Goal: Task Accomplishment & Management: Use online tool/utility

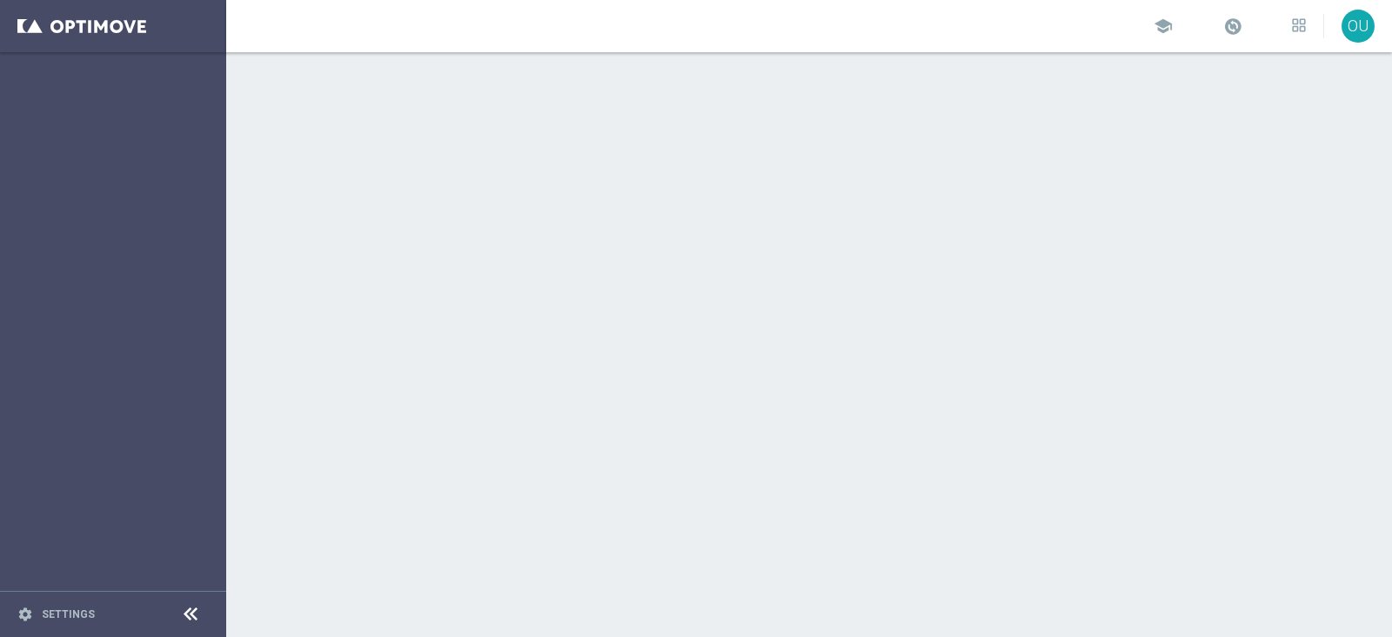
click at [325, 224] on div at bounding box center [809, 344] width 1166 height 585
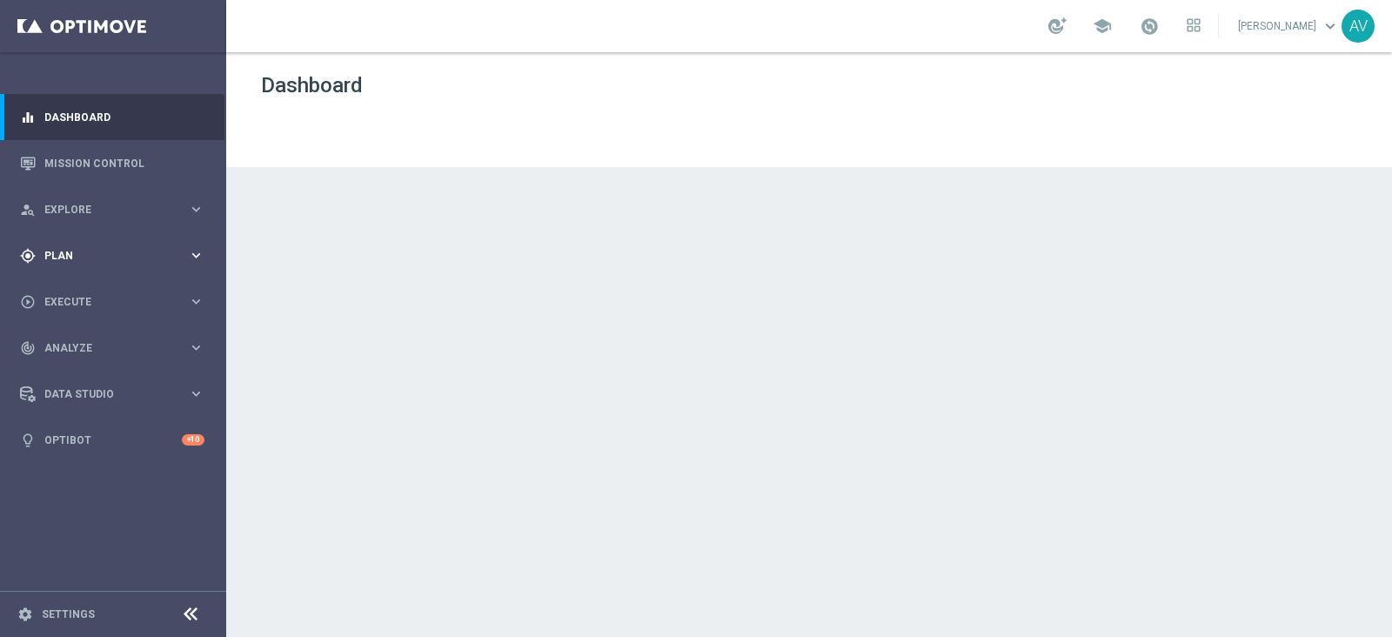
click at [81, 257] on span "Plan" at bounding box center [116, 256] width 144 height 10
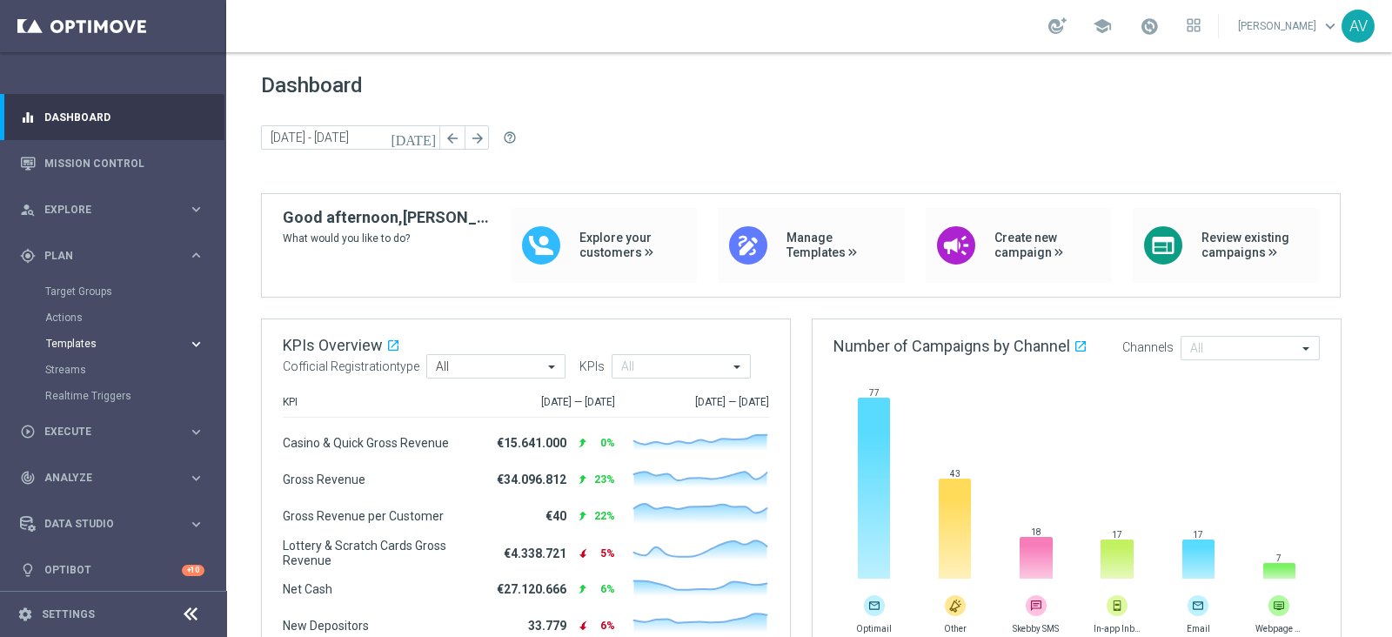
click at [73, 340] on span "Templates" at bounding box center [108, 344] width 124 height 10
click at [78, 369] on link "Optimail" at bounding box center [117, 370] width 127 height 14
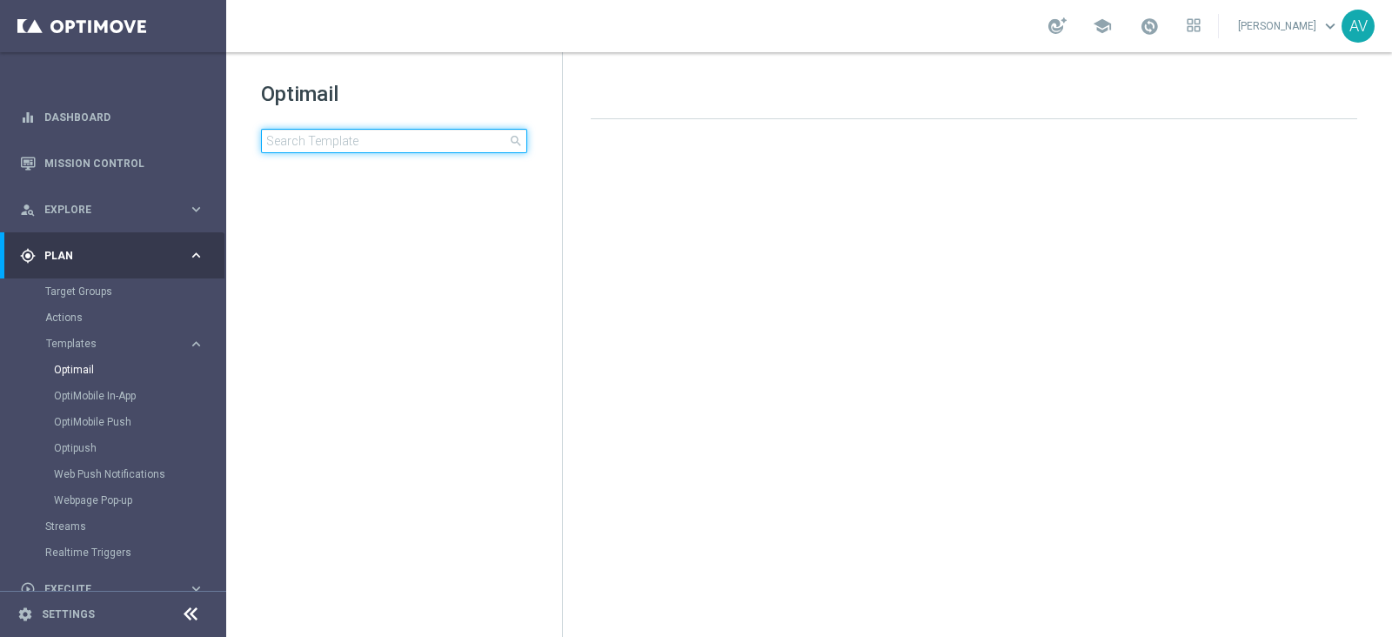
click at [406, 139] on input at bounding box center [394, 141] width 266 height 24
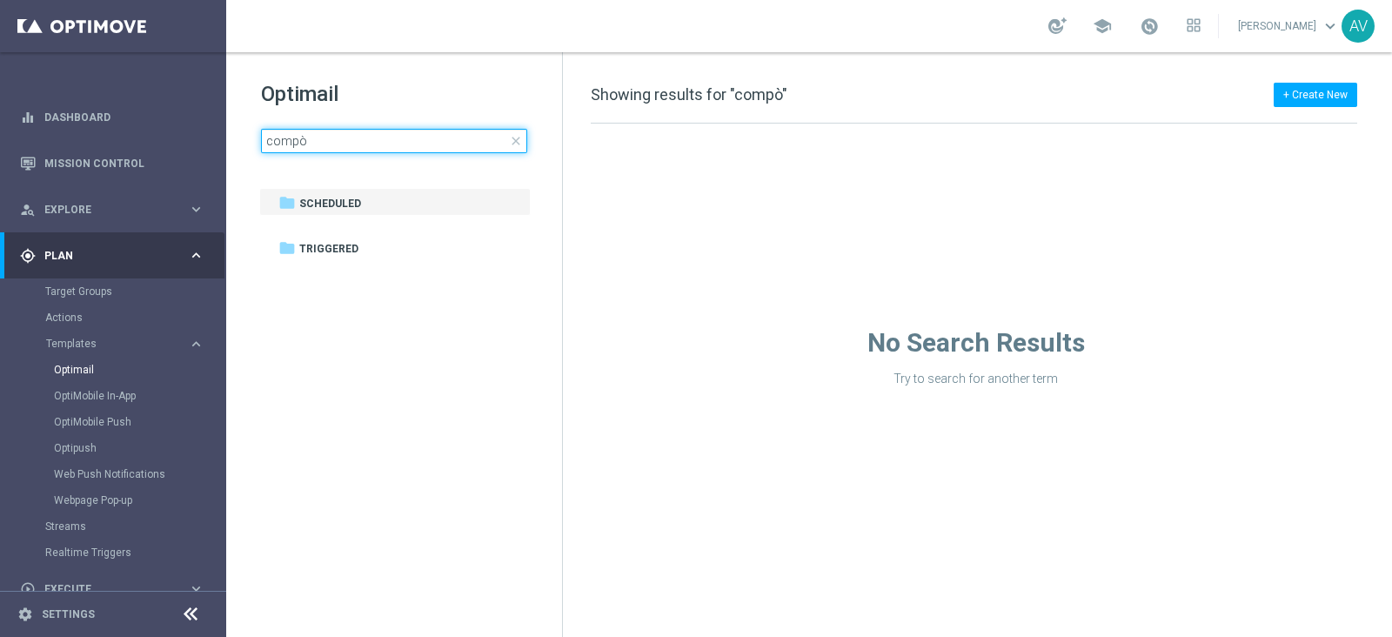
type input "comp"
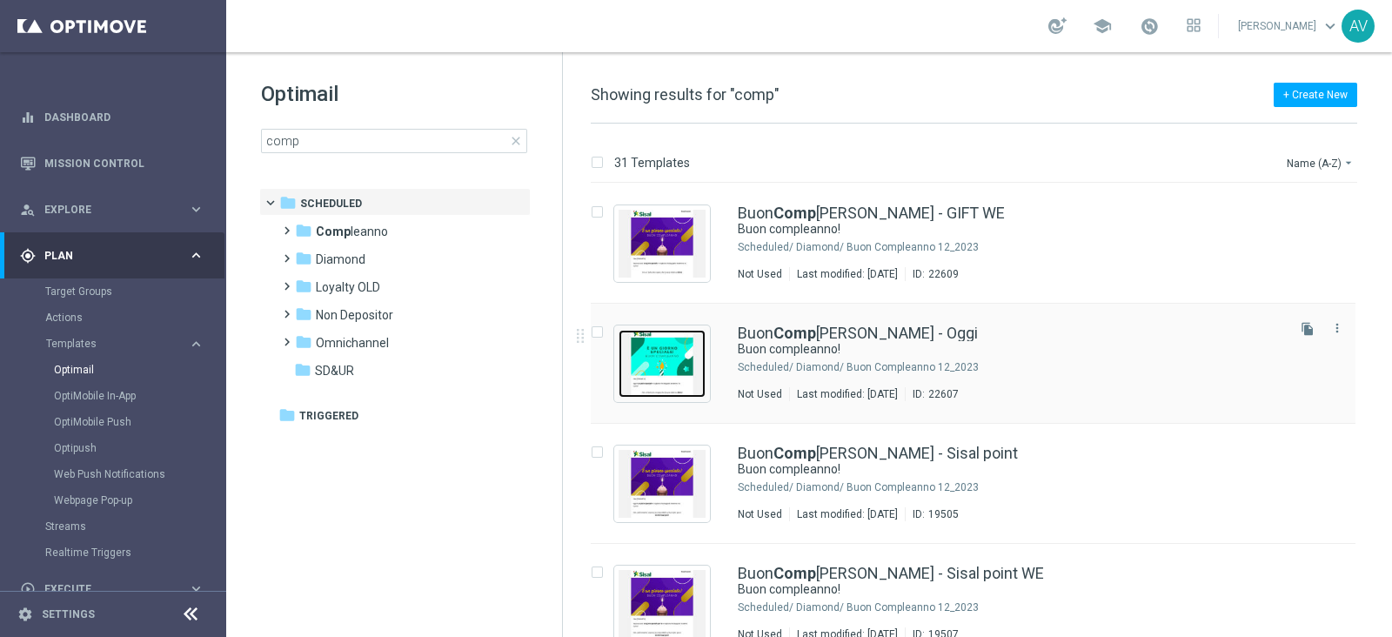
click at [654, 341] on img "Press SPACE to select this row." at bounding box center [662, 364] width 87 height 68
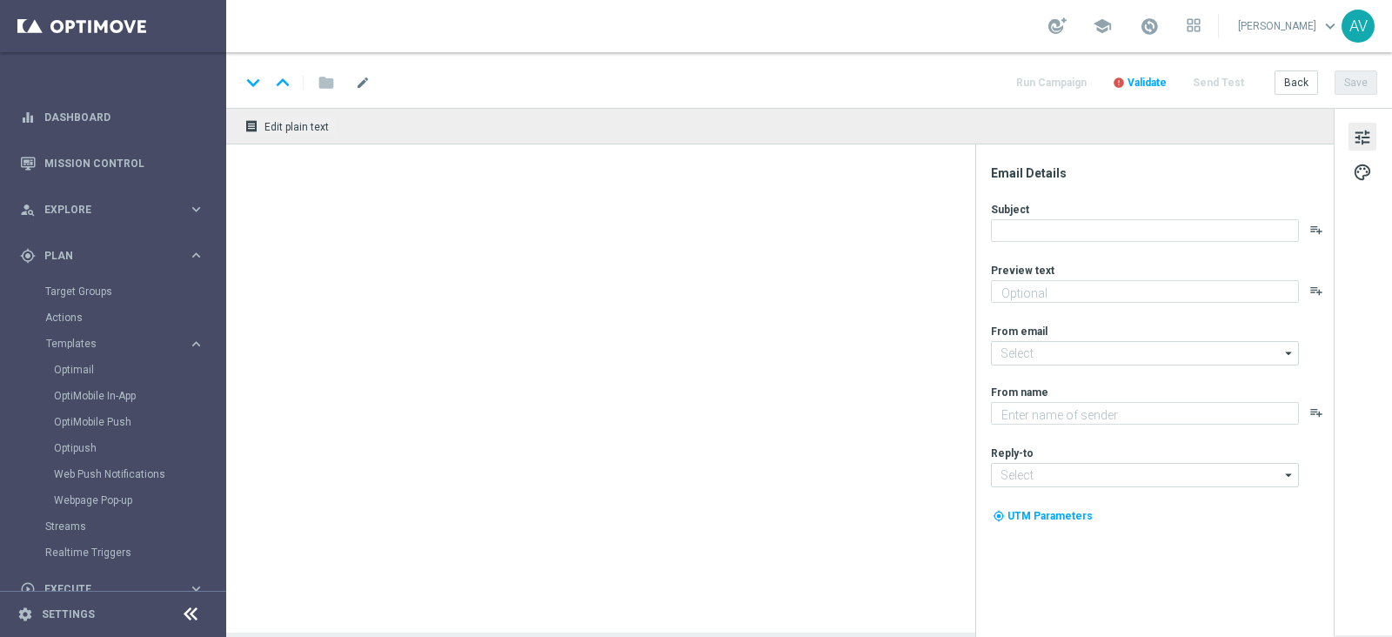
type textarea "Ti aspetta una sorpresa…"
type textarea "Sisal"
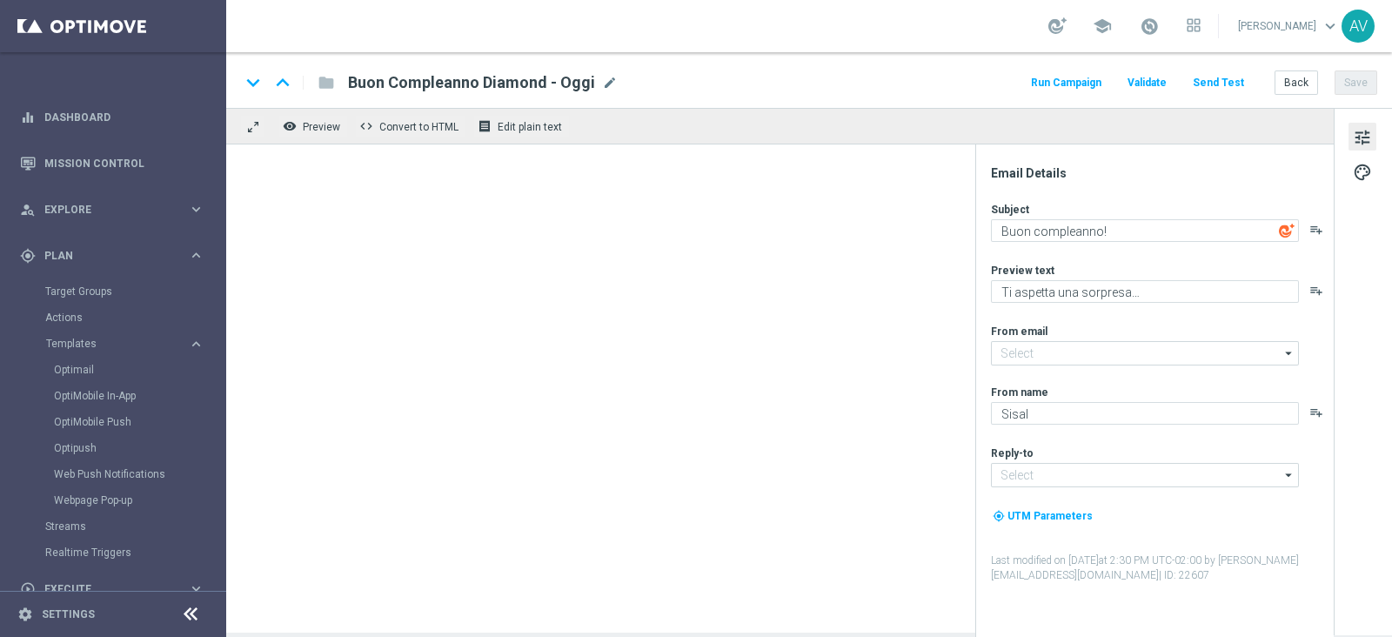
type input "[EMAIL_ADDRESS][DOMAIN_NAME]"
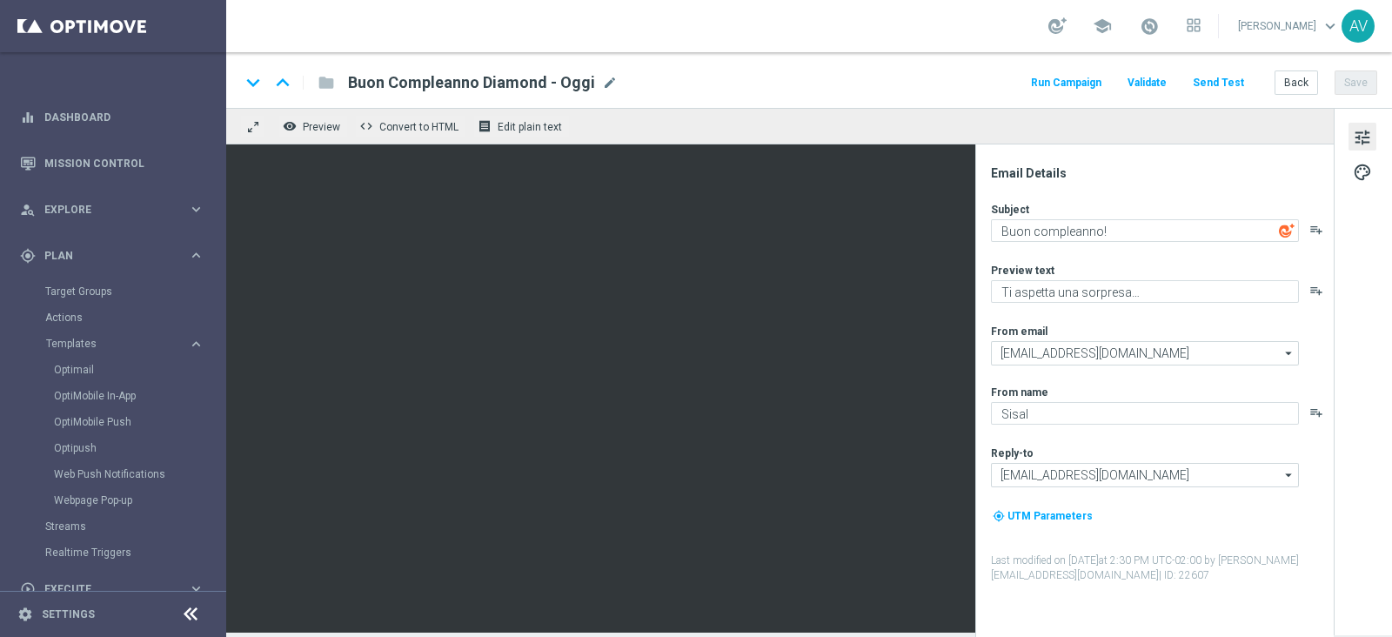
click at [1047, 77] on button "Run Campaign" at bounding box center [1067, 82] width 76 height 23
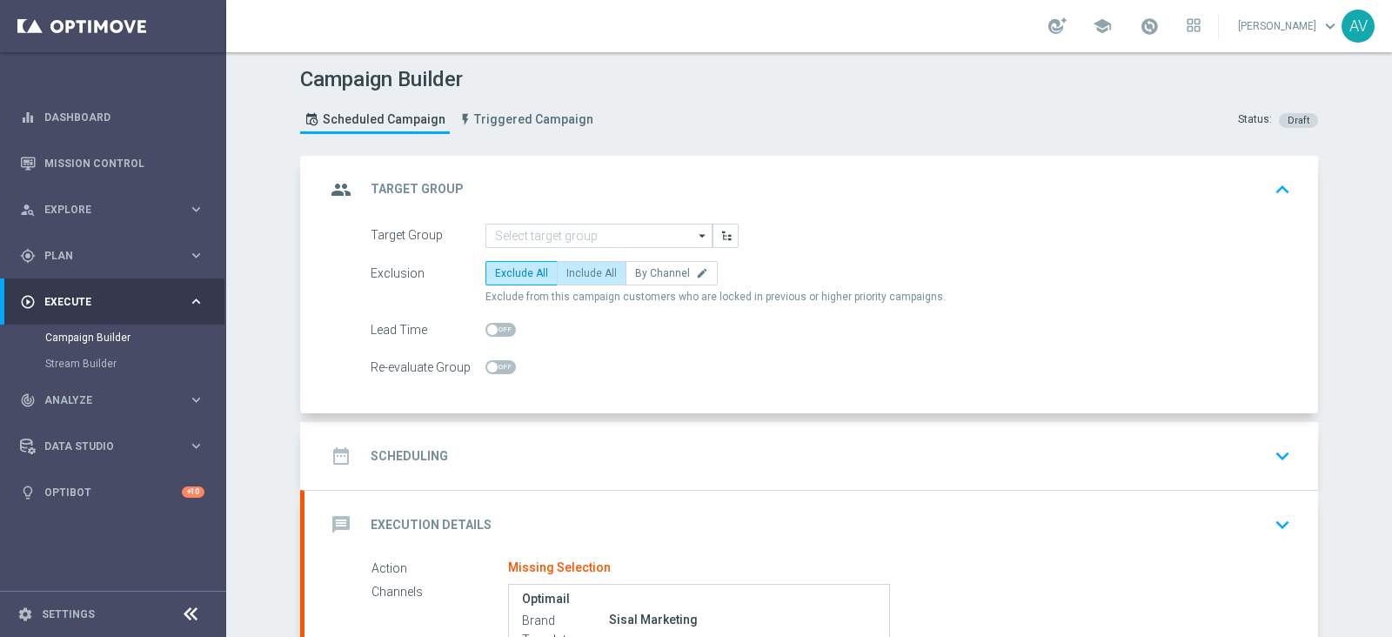
click at [578, 272] on span "Include All" at bounding box center [592, 273] width 50 height 12
click at [578, 272] on input "Include All" at bounding box center [572, 276] width 11 height 11
radio input "true"
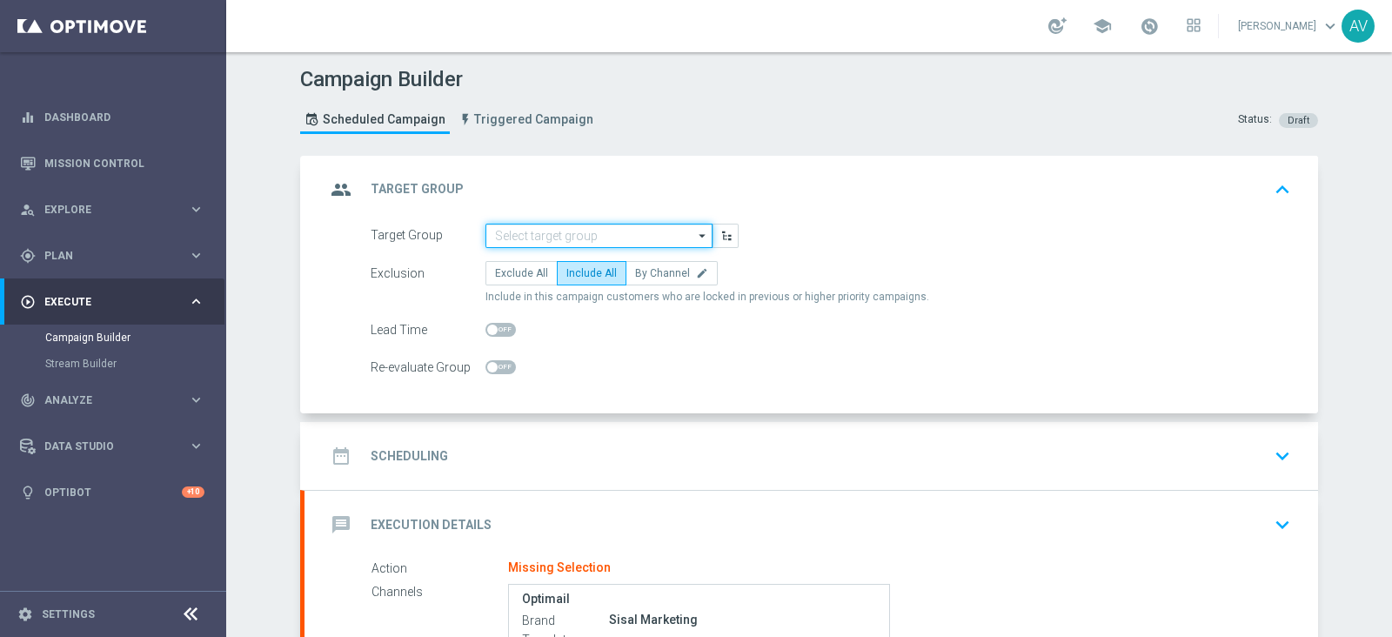
click at [553, 228] on input at bounding box center [599, 236] width 227 height 24
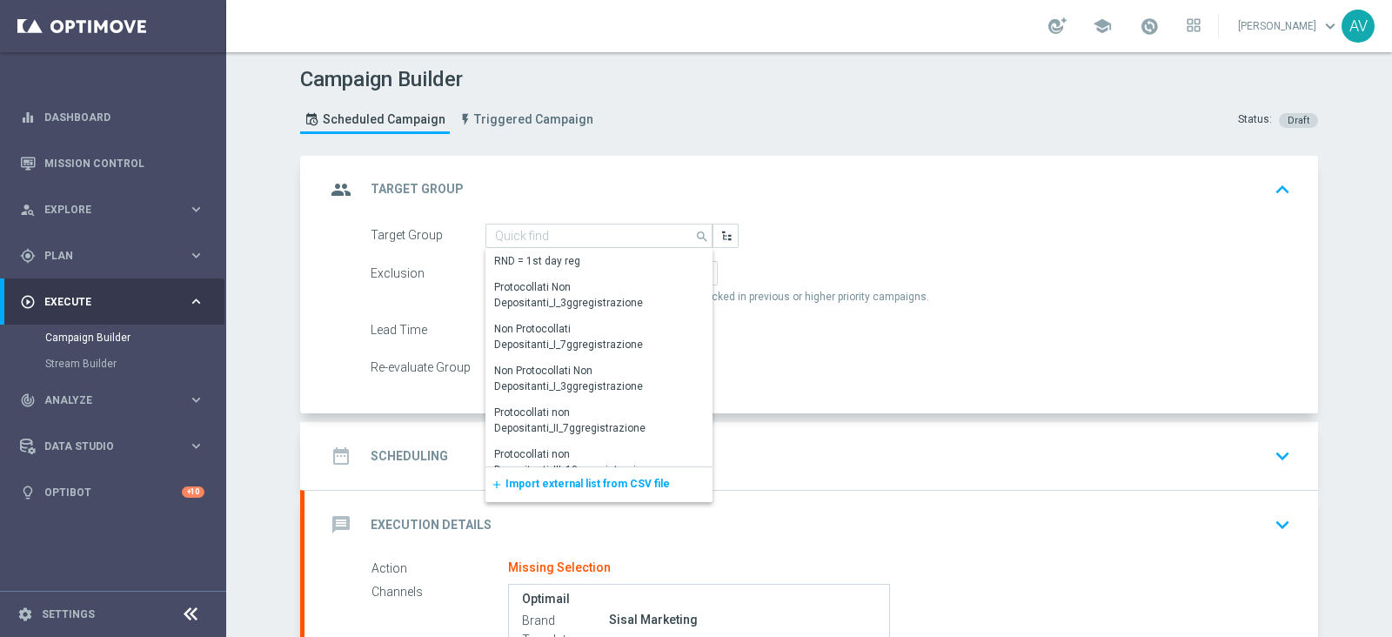
click at [537, 487] on span "Import external list from CSV file" at bounding box center [588, 484] width 164 height 12
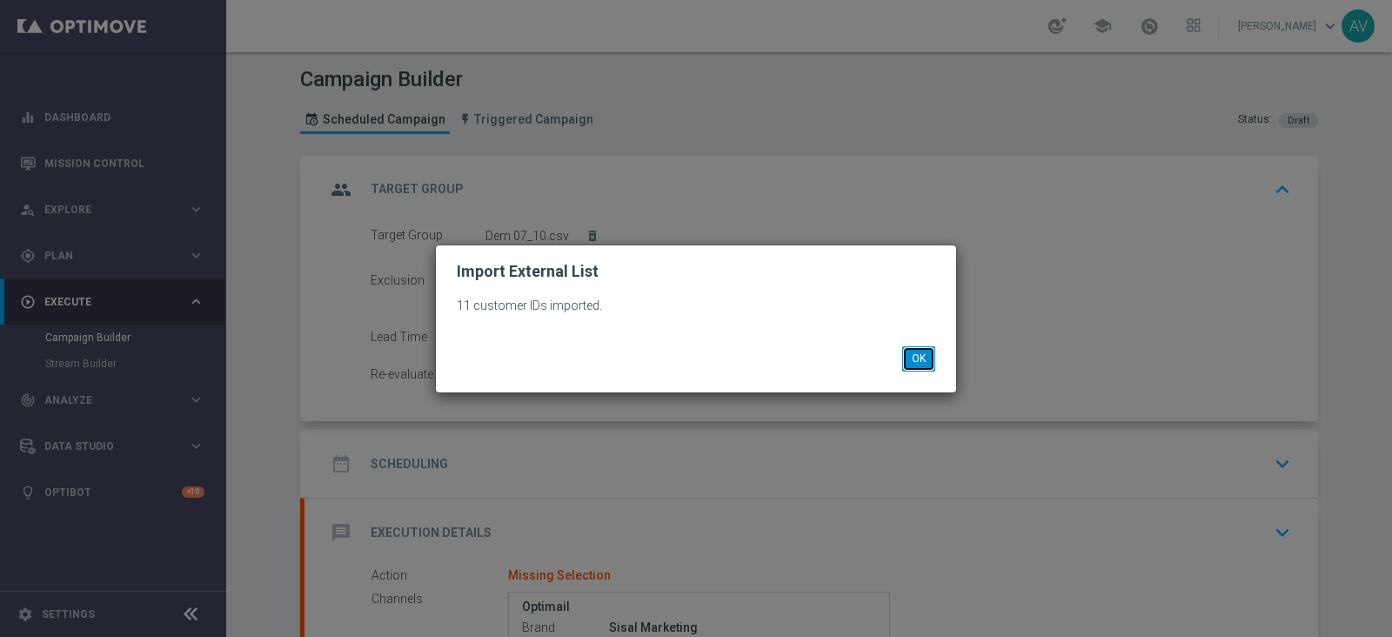
click at [909, 359] on button "OK" at bounding box center [918, 358] width 33 height 24
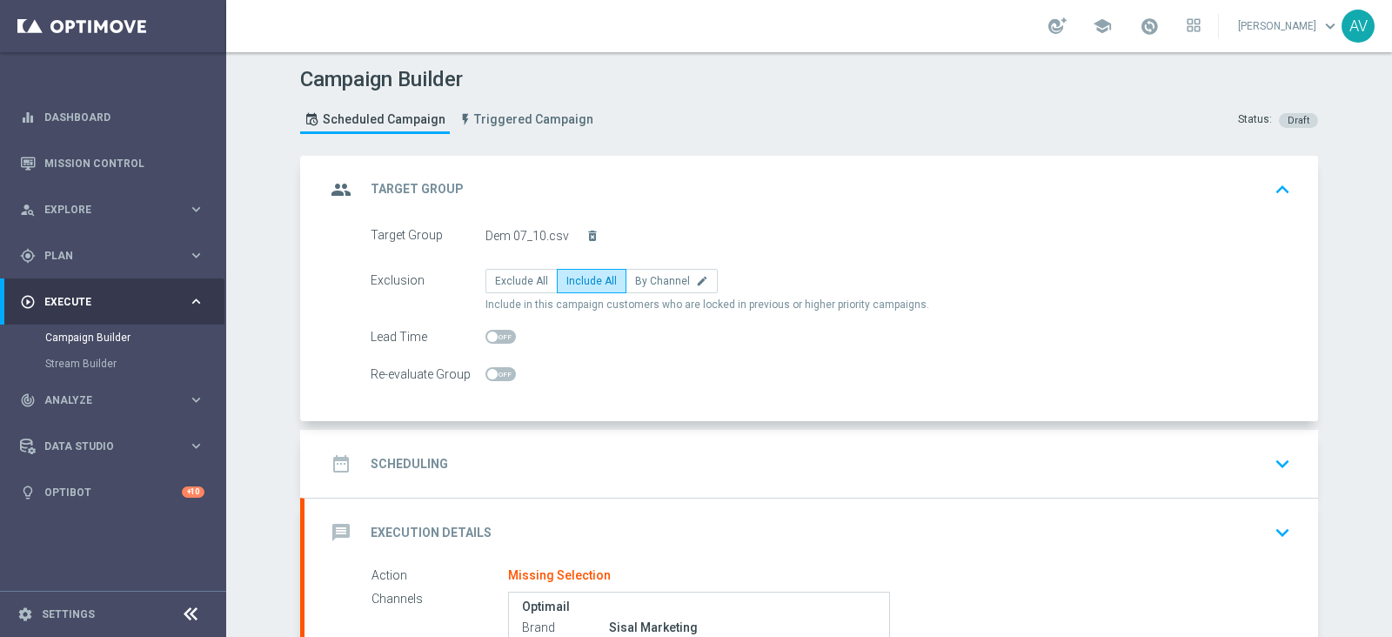
click at [335, 187] on icon "group" at bounding box center [340, 189] width 31 height 31
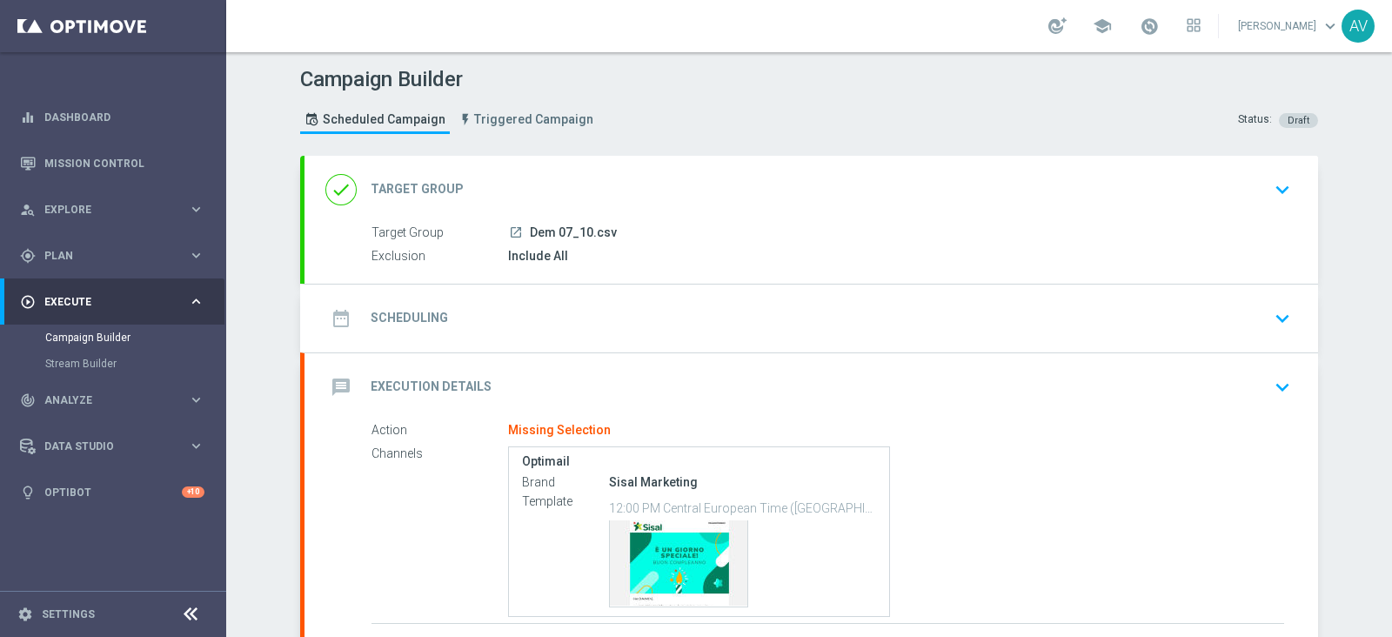
click at [354, 321] on div "date_range Scheduling" at bounding box center [386, 318] width 123 height 31
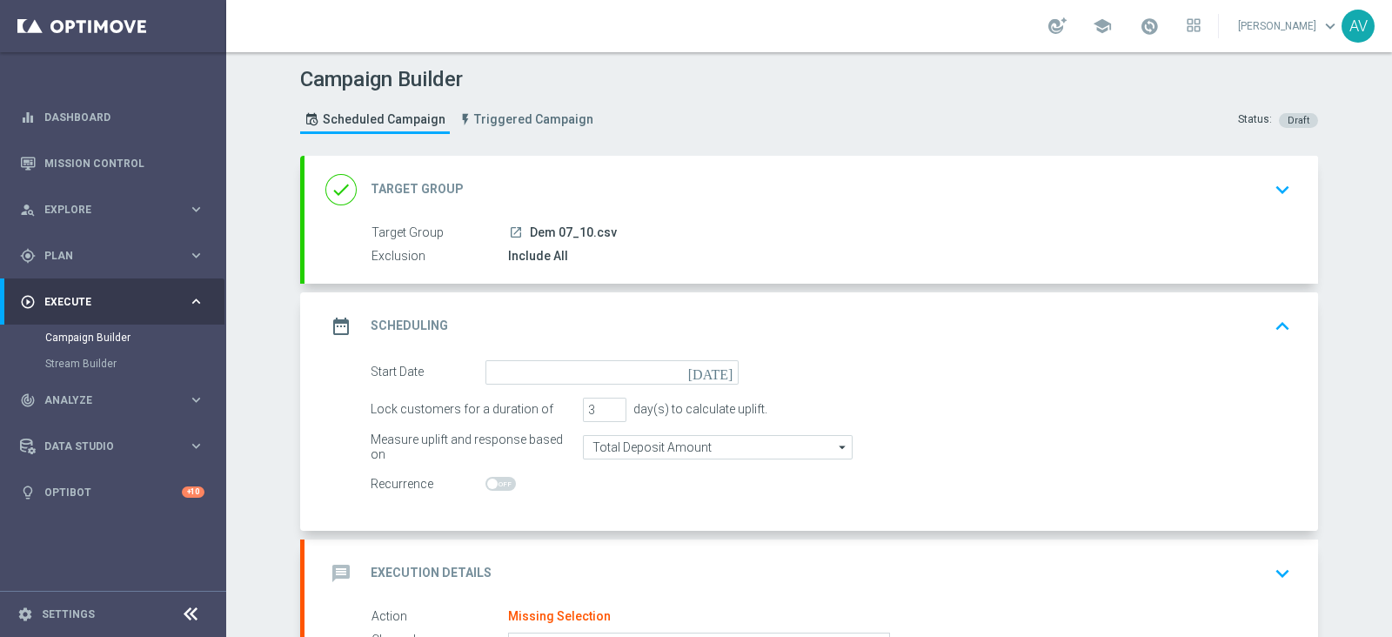
click at [718, 362] on icon "[DATE]" at bounding box center [713, 369] width 51 height 19
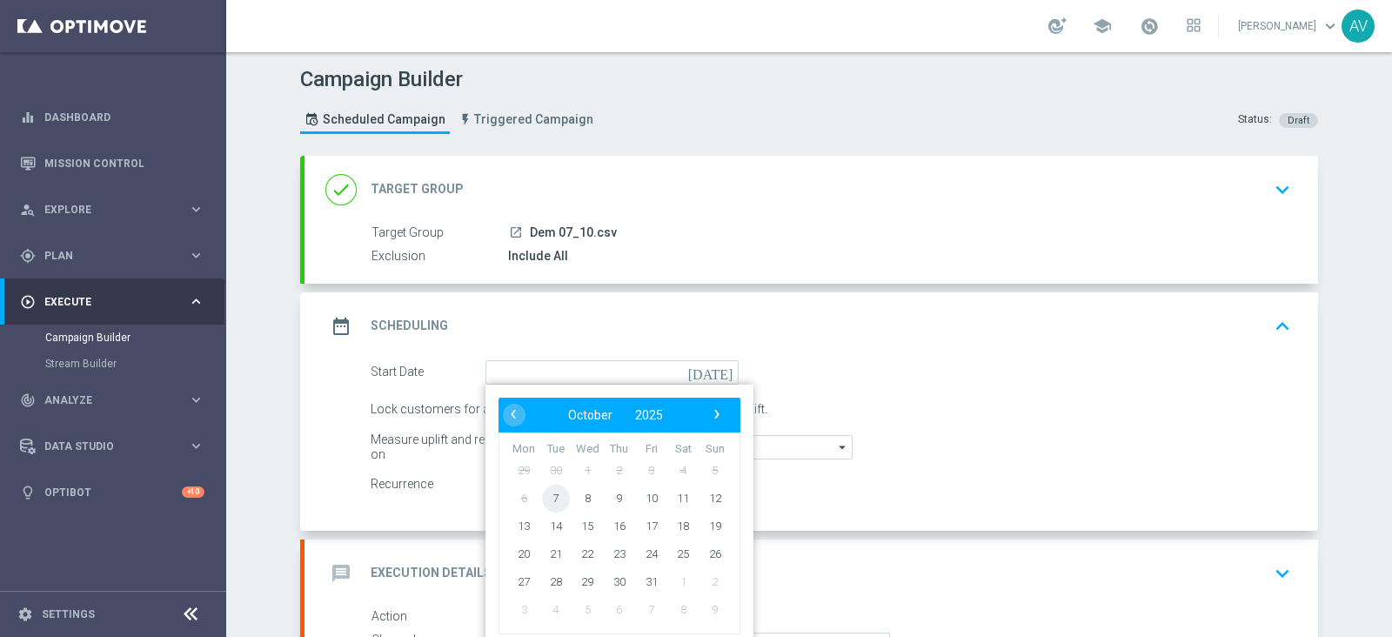
click at [555, 492] on span "7" at bounding box center [556, 498] width 28 height 28
type input "[DATE]"
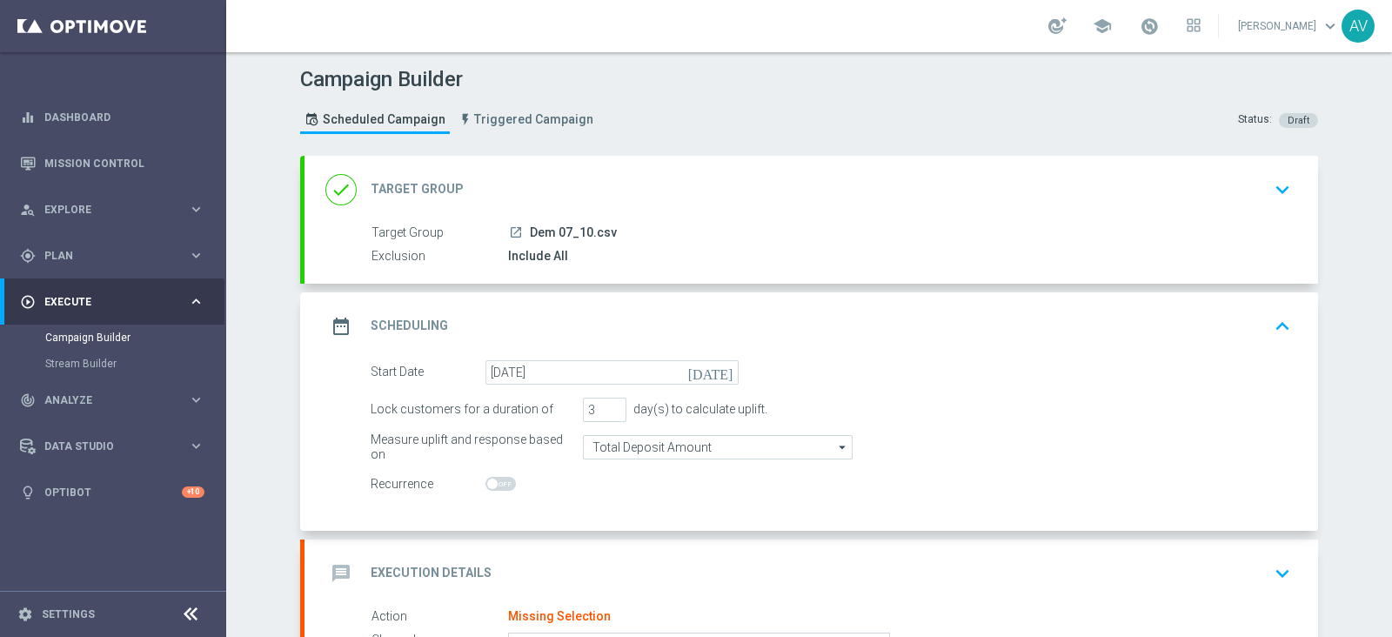
click at [343, 311] on icon "date_range" at bounding box center [340, 326] width 31 height 31
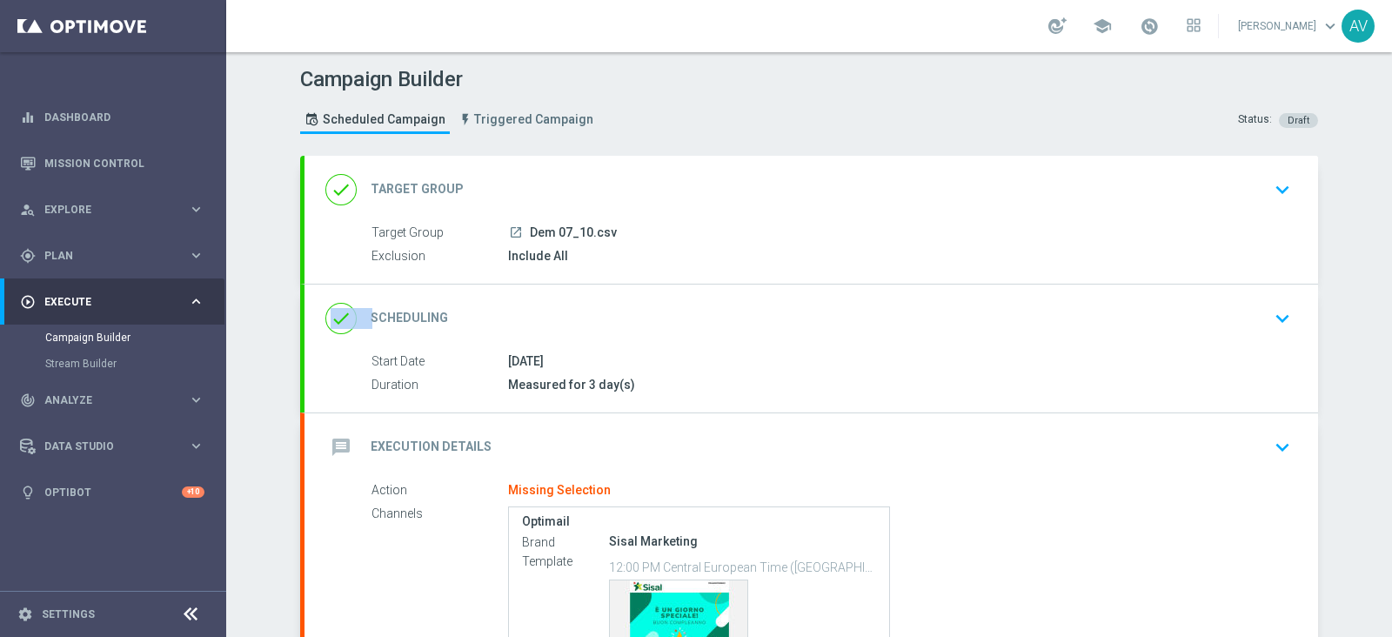
click at [343, 311] on div "done Scheduling keyboard_arrow_down Start Date [DATE] Duration Measured for 3 d…" at bounding box center [812, 349] width 1014 height 128
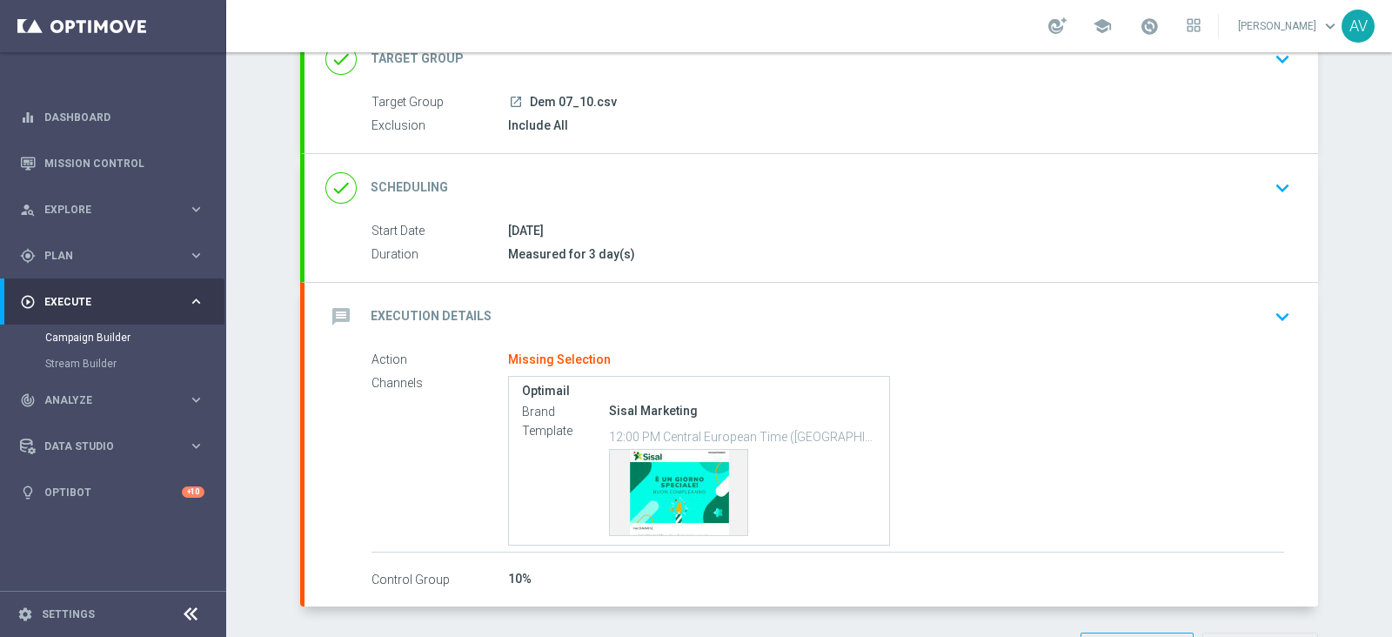
click at [335, 326] on icon "message" at bounding box center [340, 316] width 31 height 31
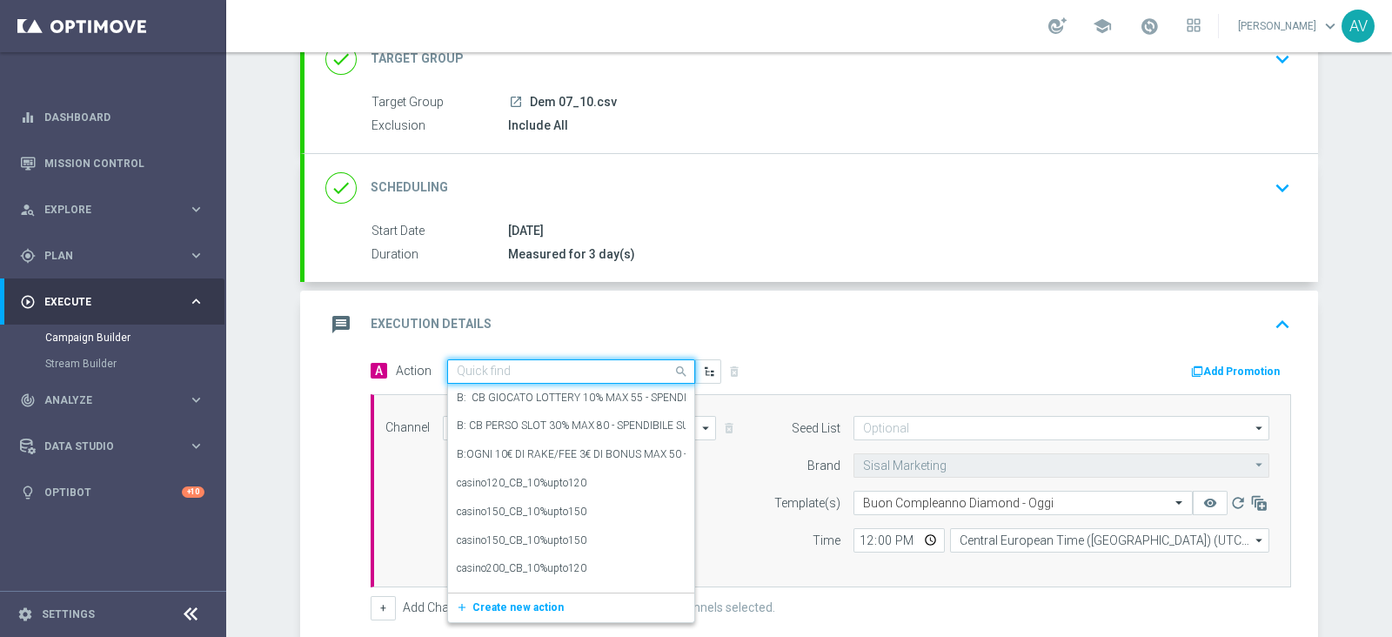
click at [493, 372] on input "text" at bounding box center [554, 372] width 194 height 15
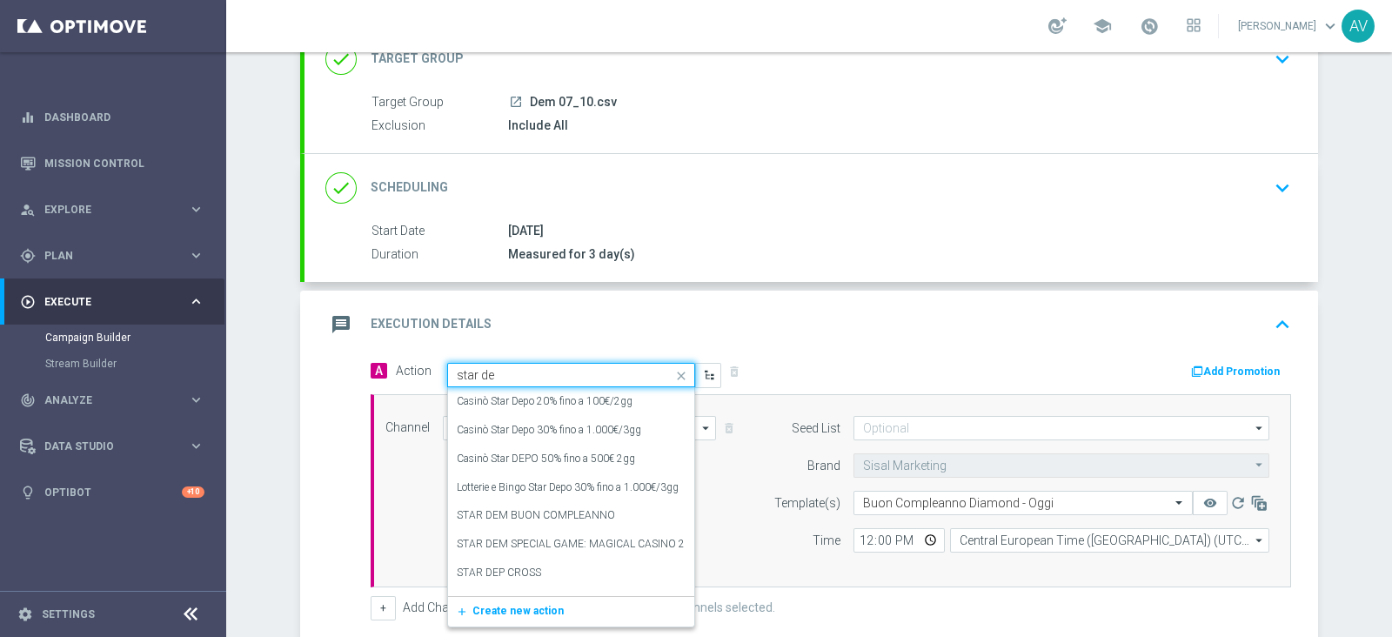
type input "star dem"
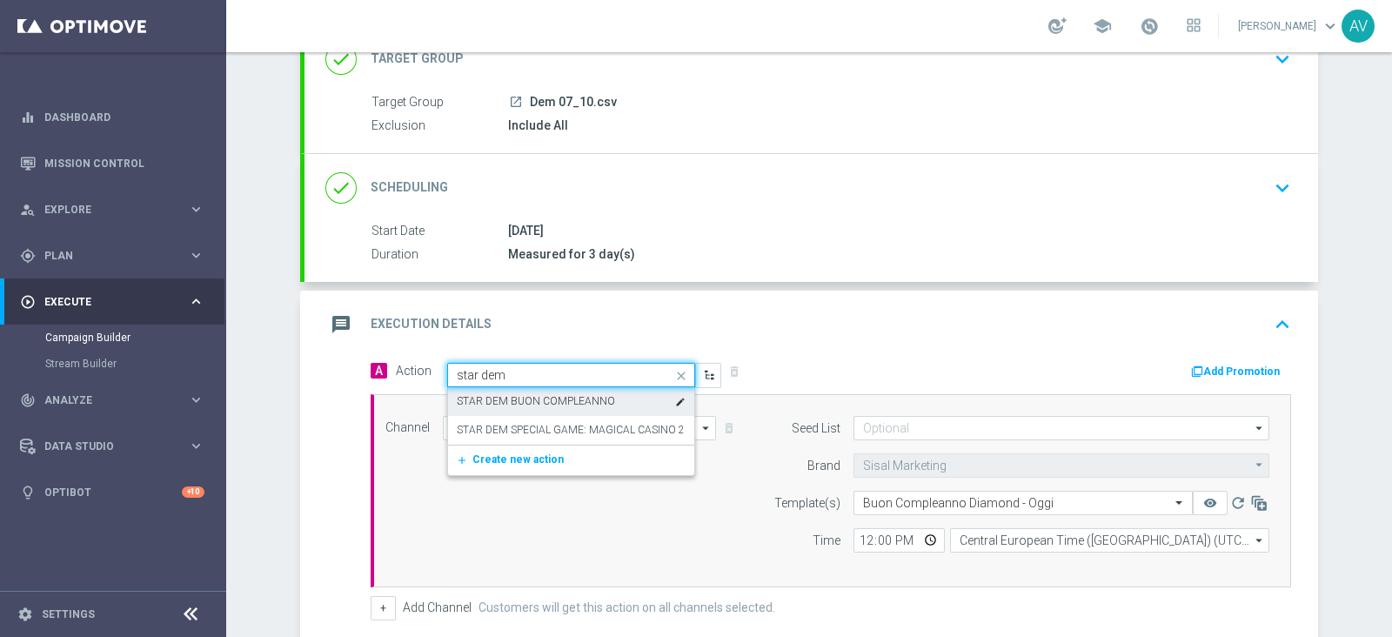
click at [543, 405] on label "STAR DEM BUON COMPLEANNO" at bounding box center [536, 401] width 158 height 15
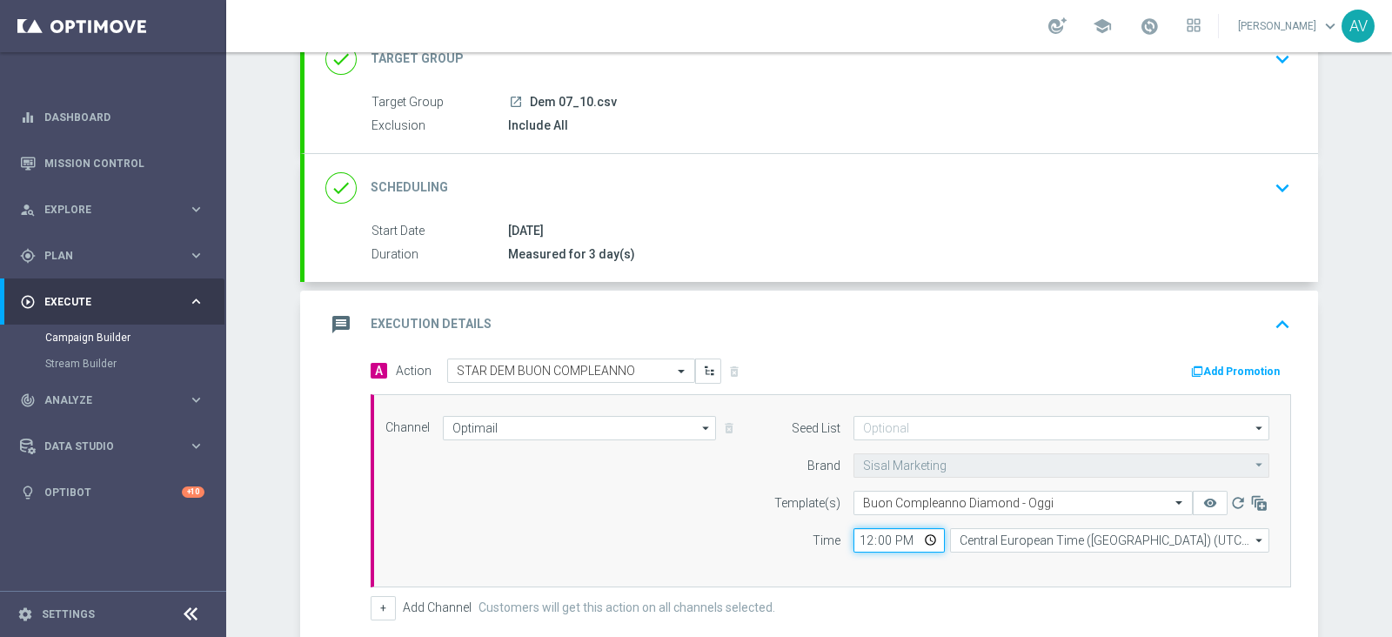
click at [855, 534] on input "12:00" at bounding box center [899, 540] width 91 height 24
type input "16:00"
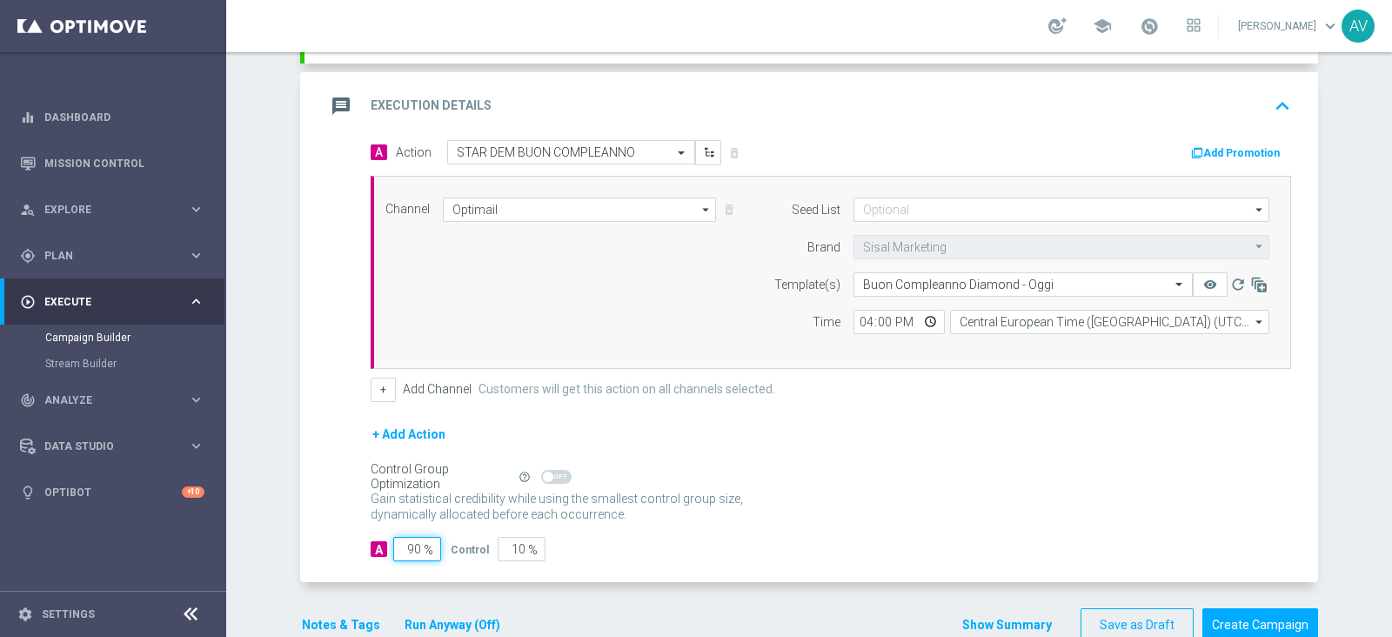
click at [406, 548] on input "90" at bounding box center [417, 549] width 48 height 24
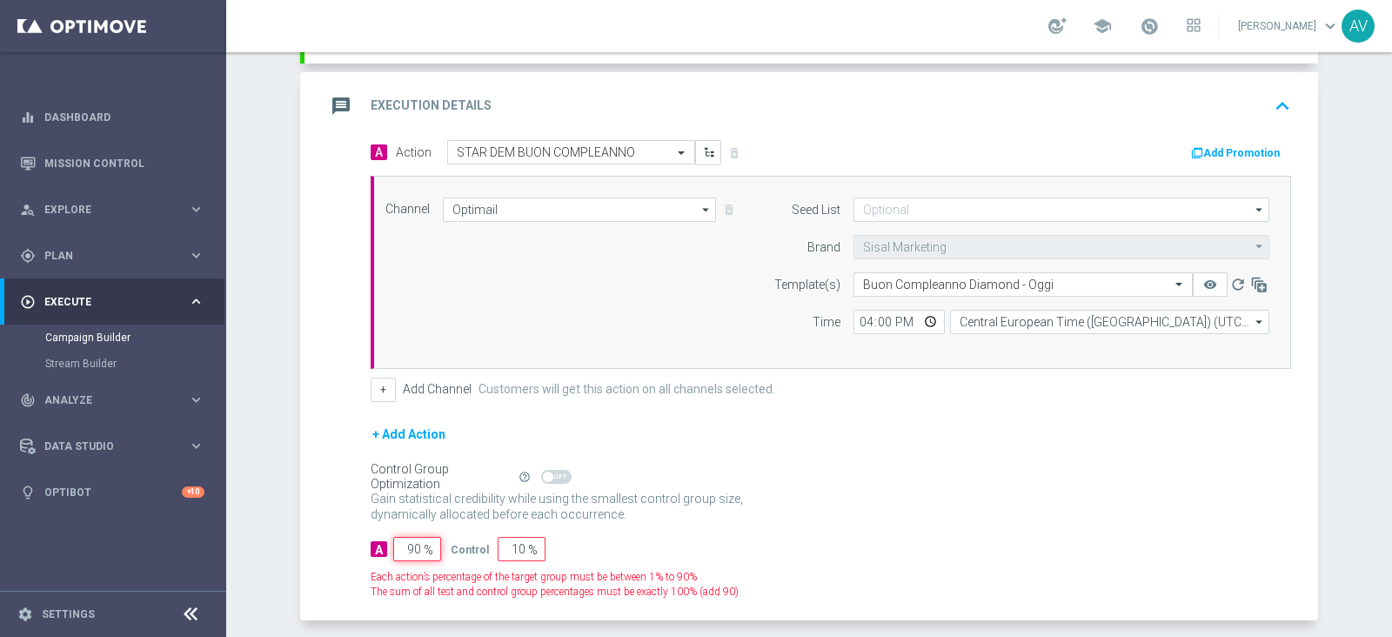
type input "0"
type input "100"
type input "0"
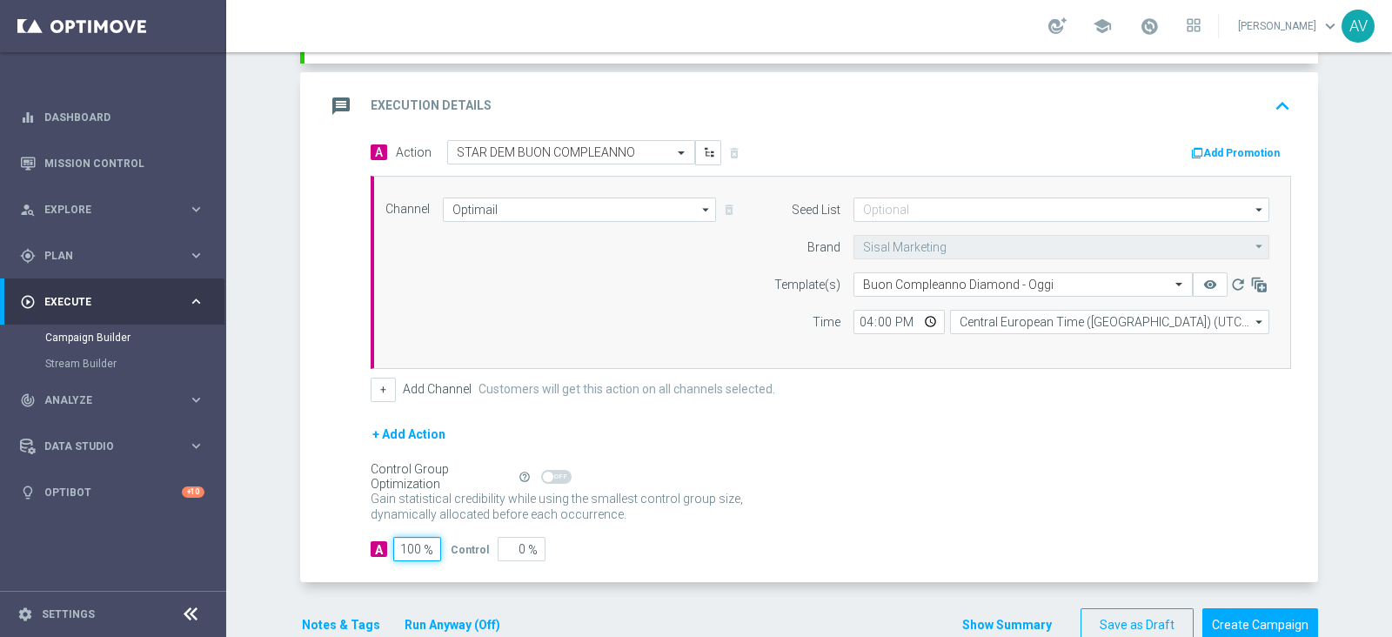
type input "100"
click at [329, 106] on icon "message" at bounding box center [340, 106] width 31 height 31
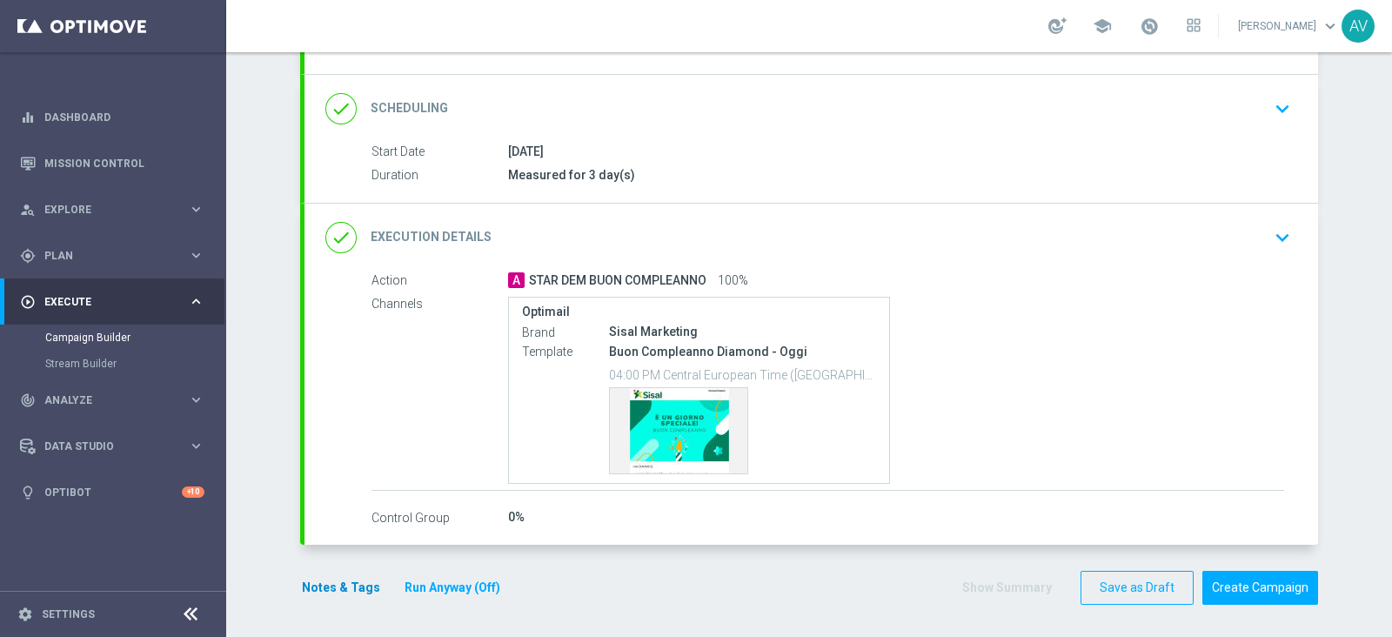
scroll to position [209, 0]
click at [317, 584] on button "Notes & Tags" at bounding box center [341, 589] width 82 height 22
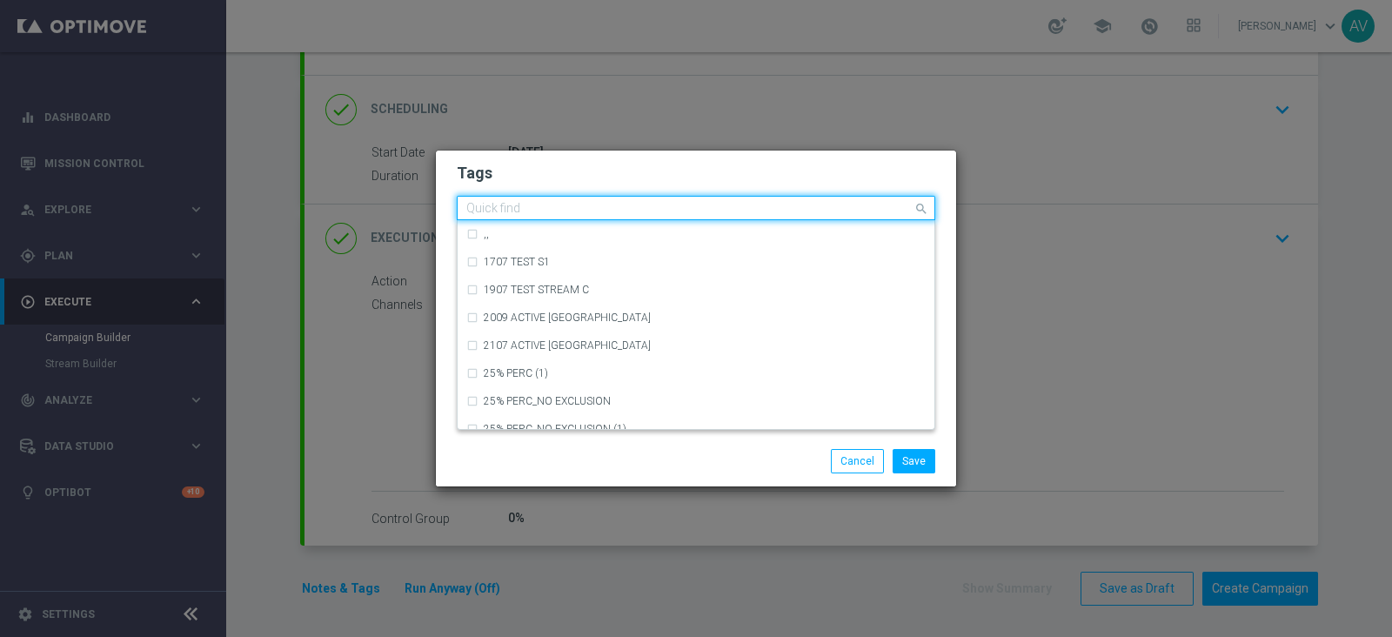
click at [535, 215] on input "text" at bounding box center [689, 209] width 446 height 15
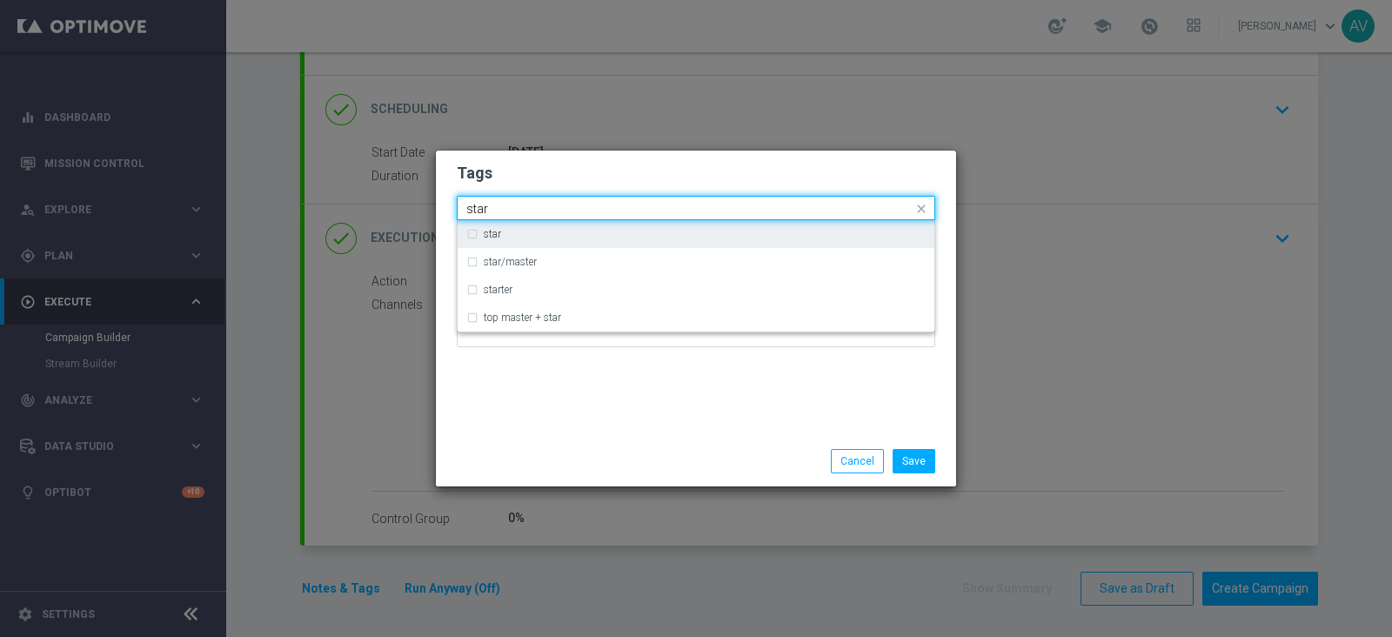
click at [488, 231] on label "star" at bounding box center [492, 234] width 17 height 10
type input "star"
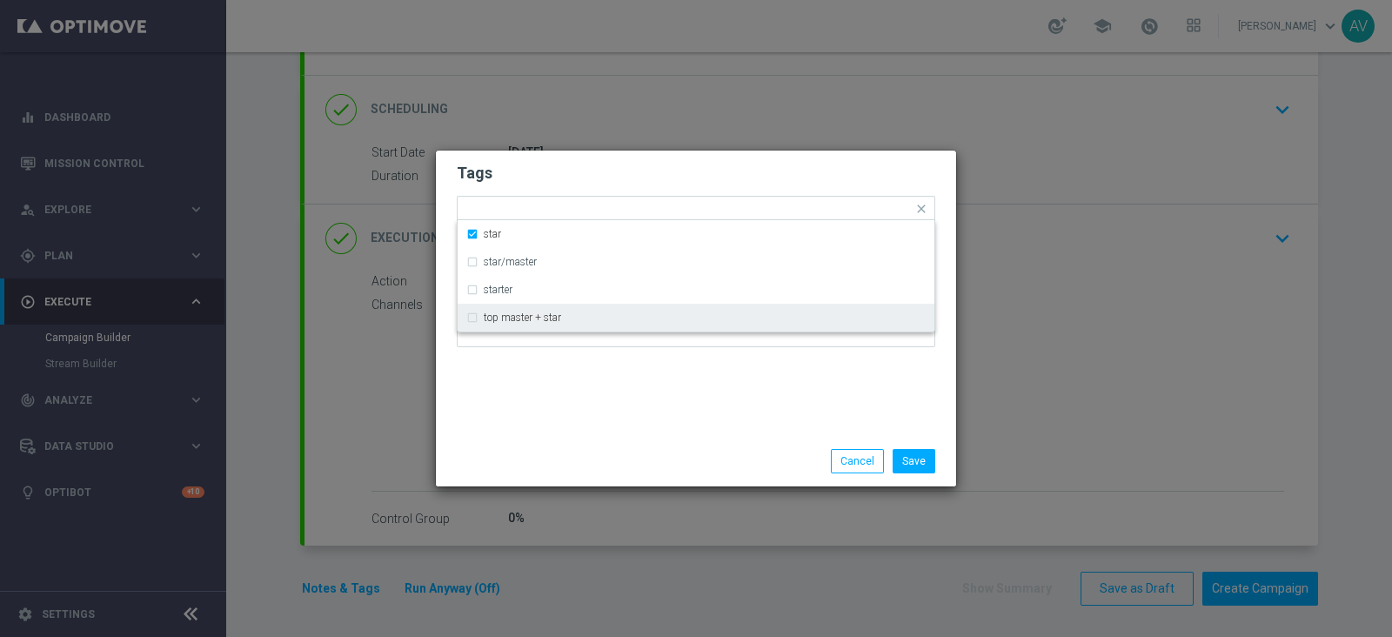
click at [566, 362] on div "Tags Quick find × star star star/master starter top master + star Notes" at bounding box center [696, 293] width 520 height 285
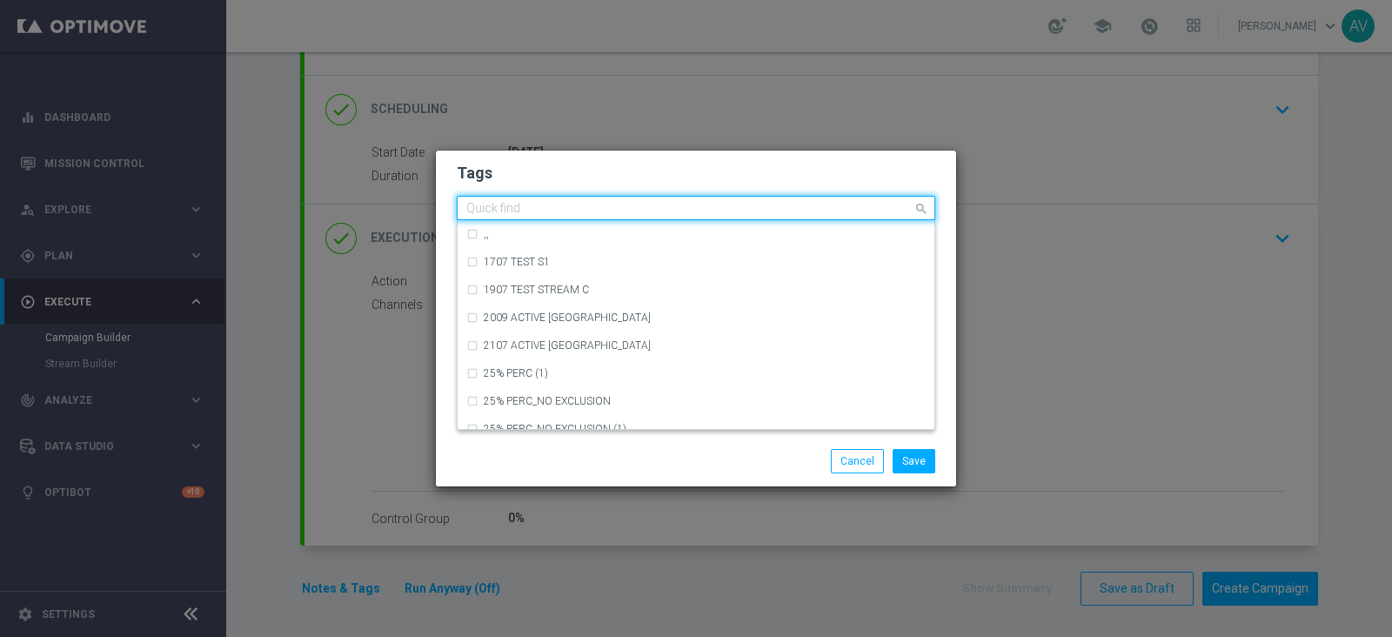
click at [583, 205] on input "text" at bounding box center [689, 209] width 446 height 15
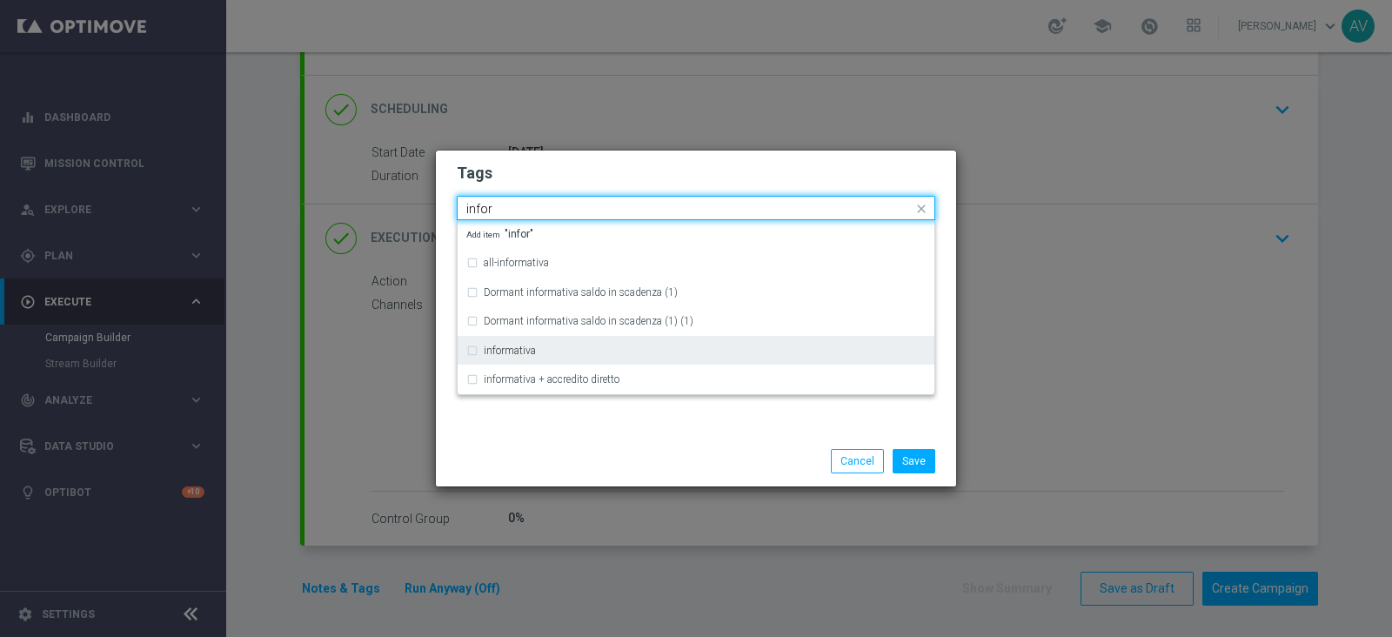
click at [499, 356] on div "informativa" at bounding box center [695, 351] width 459 height 28
type input "infor"
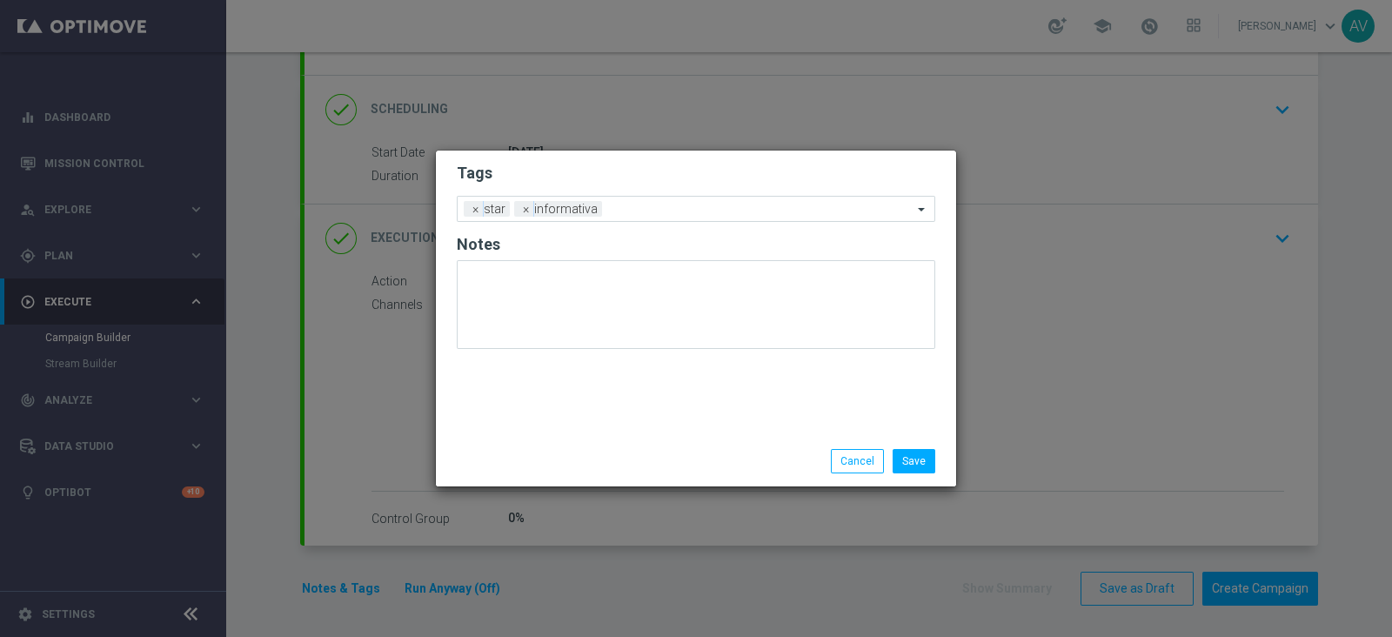
click at [585, 418] on div "Tags Add a new tag × star × informativa Notes" at bounding box center [696, 293] width 520 height 285
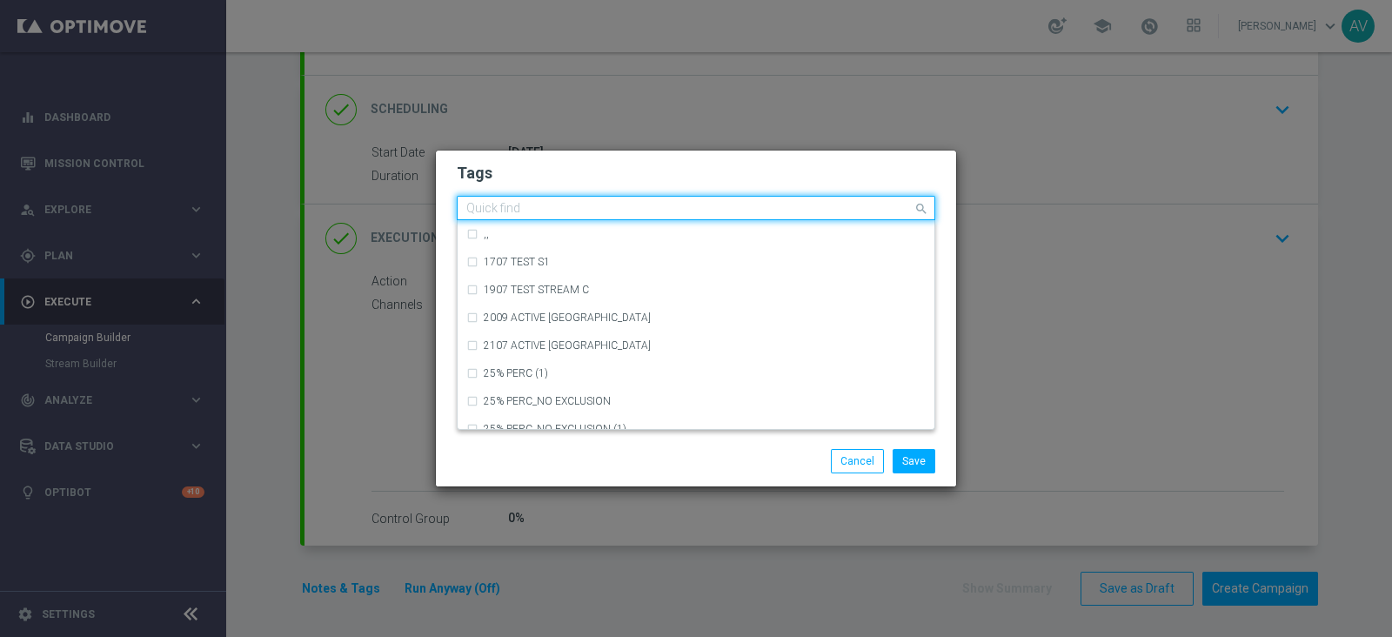
click at [660, 208] on input "text" at bounding box center [689, 209] width 446 height 15
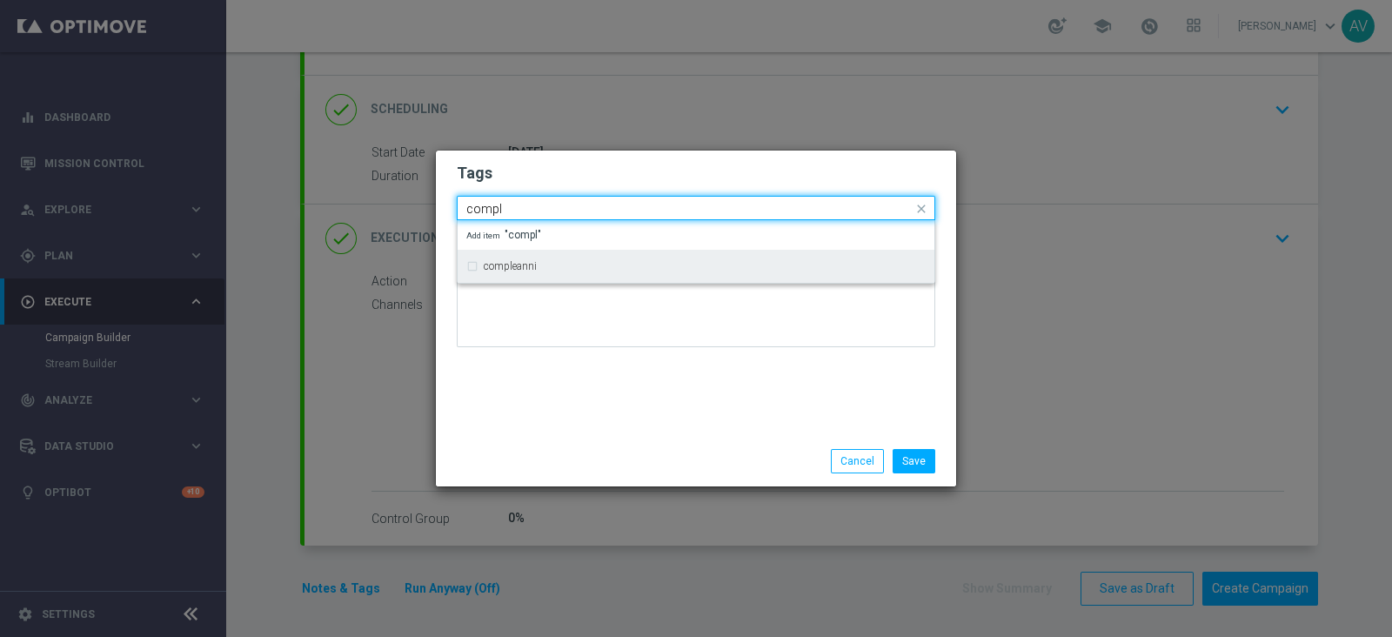
click at [539, 268] on div "compleanni" at bounding box center [705, 266] width 442 height 10
type input "compl"
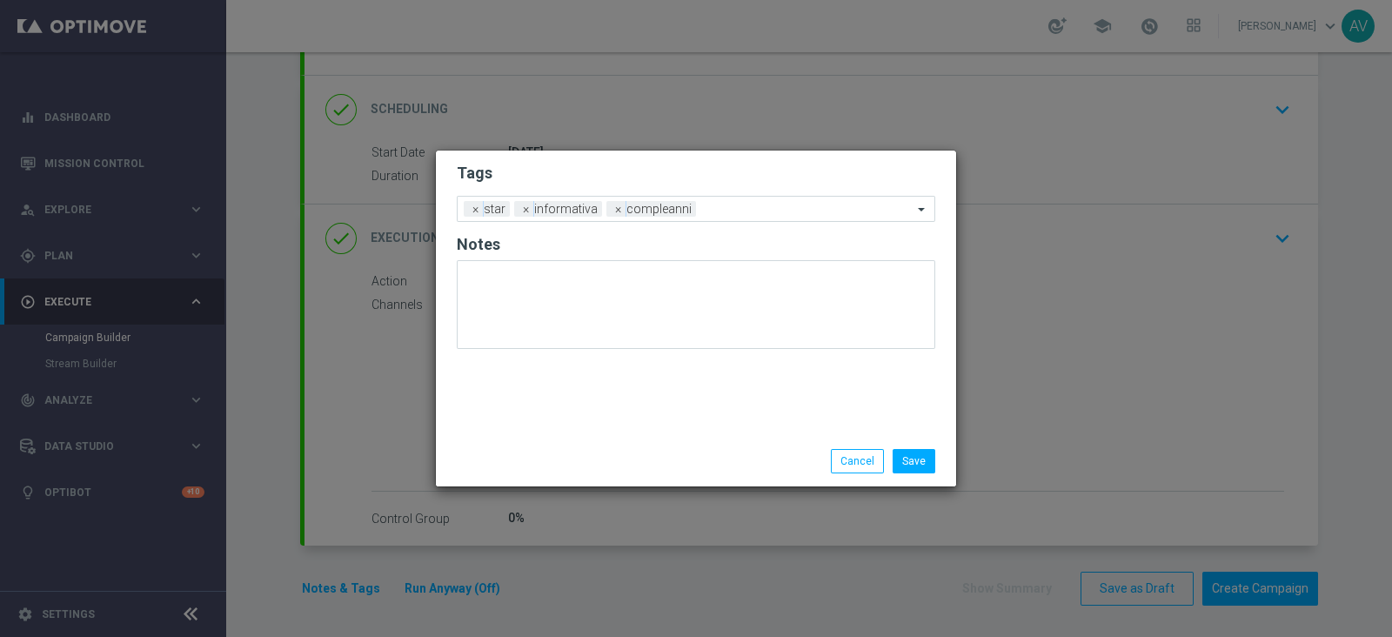
click at [609, 379] on div "Tags Add a new tag × star × informativa × compleanni Notes" at bounding box center [696, 293] width 520 height 285
click at [932, 452] on button "Save" at bounding box center [914, 461] width 43 height 24
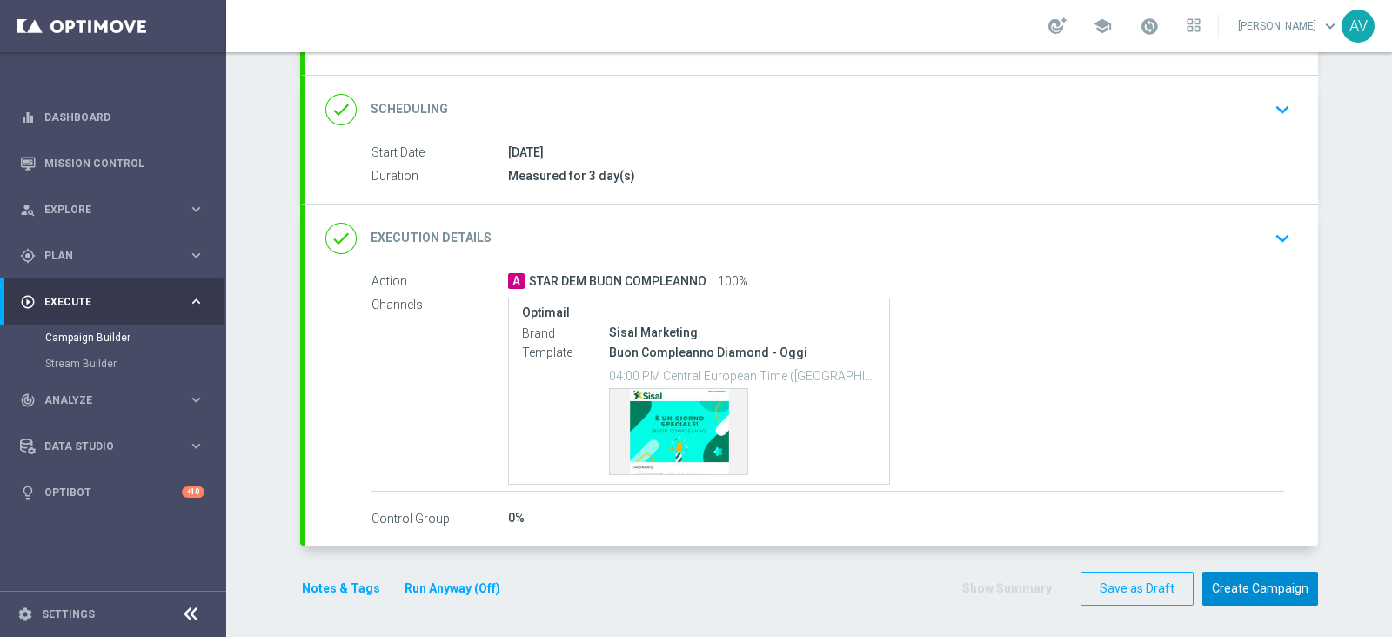
click at [1240, 572] on button "Create Campaign" at bounding box center [1261, 589] width 116 height 34
